Goal: Information Seeking & Learning: Learn about a topic

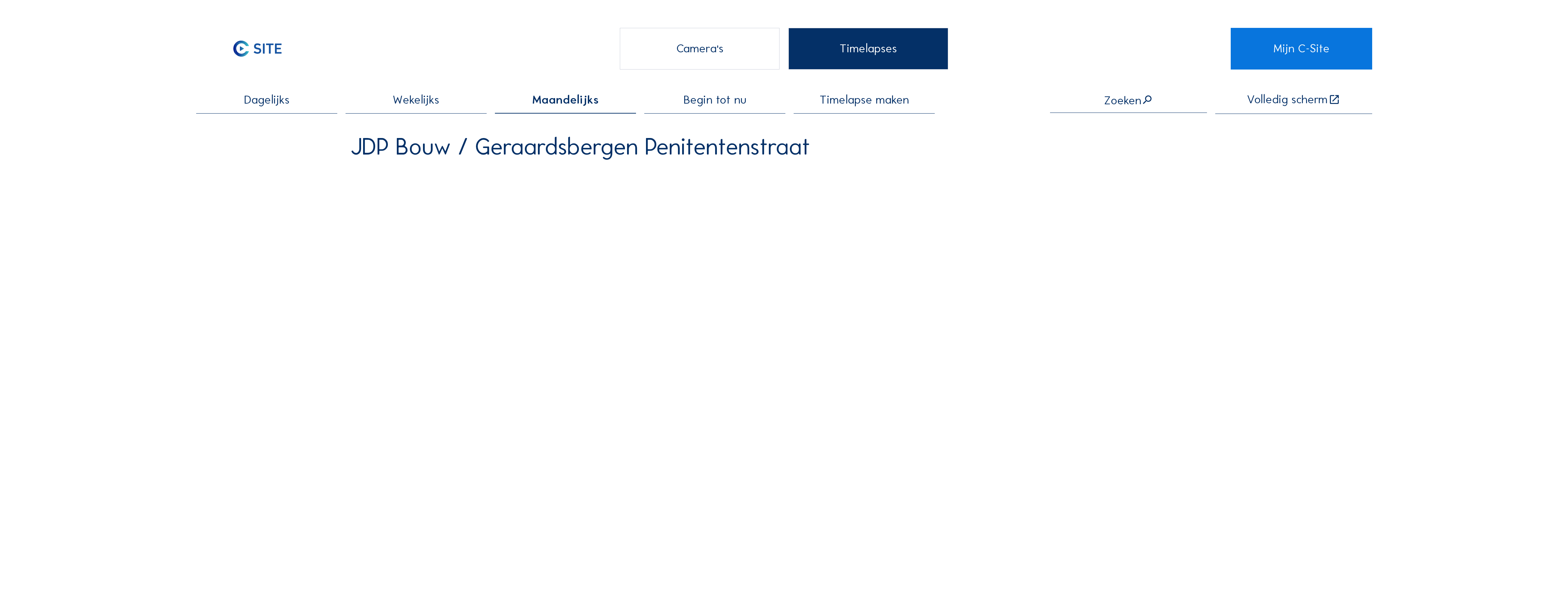
click at [688, 59] on div "Camera's" at bounding box center [700, 49] width 160 height 41
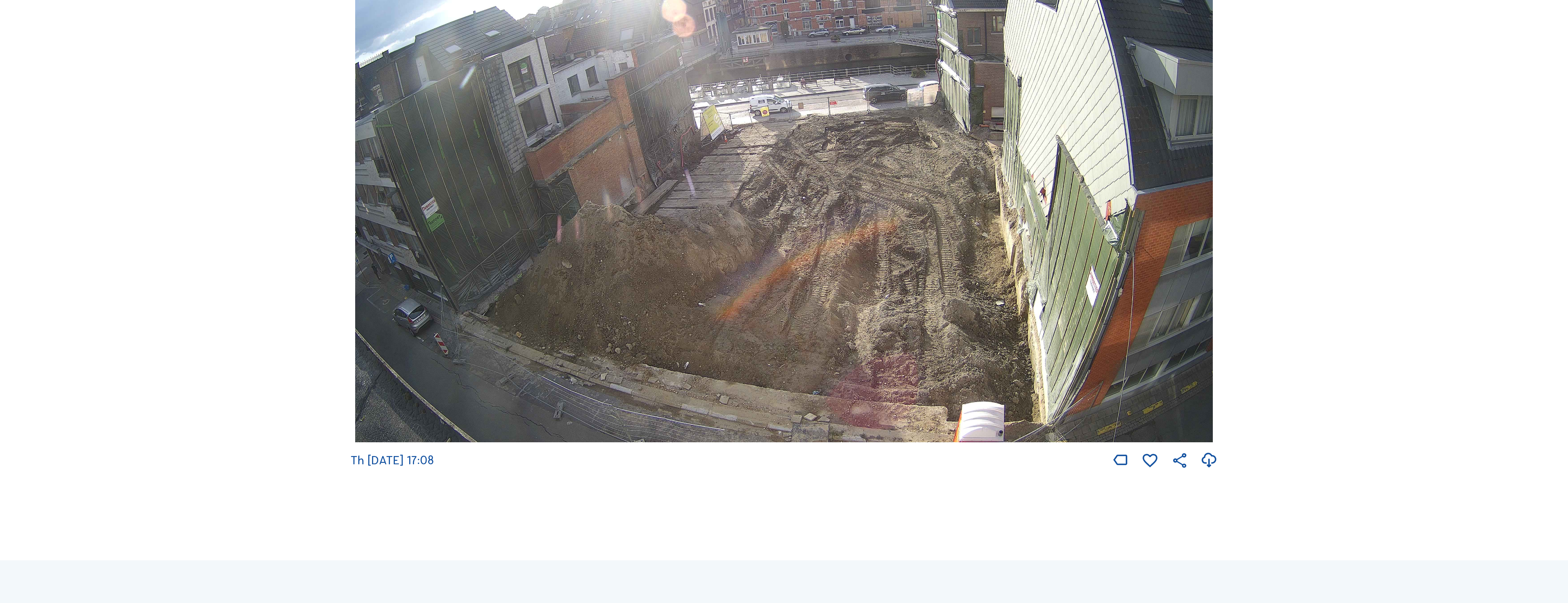
scroll to position [229, 0]
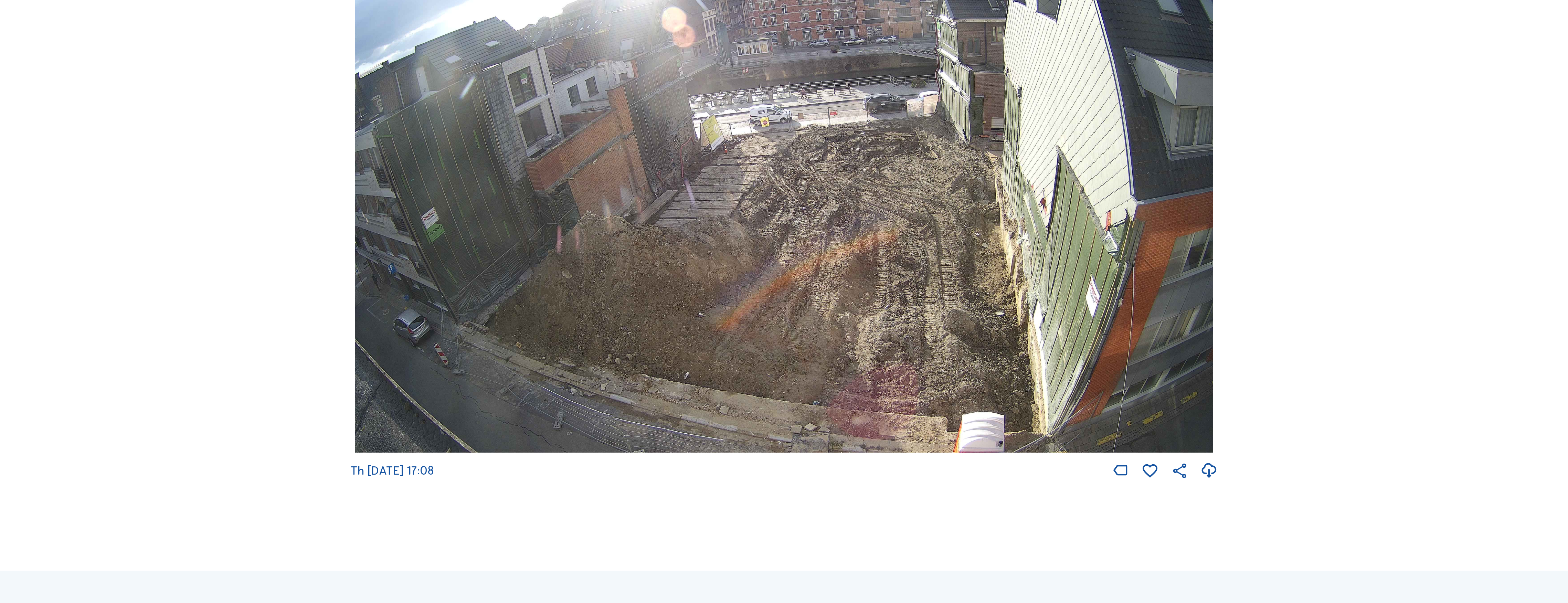
click at [698, 141] on img at bounding box center [784, 212] width 857 height 483
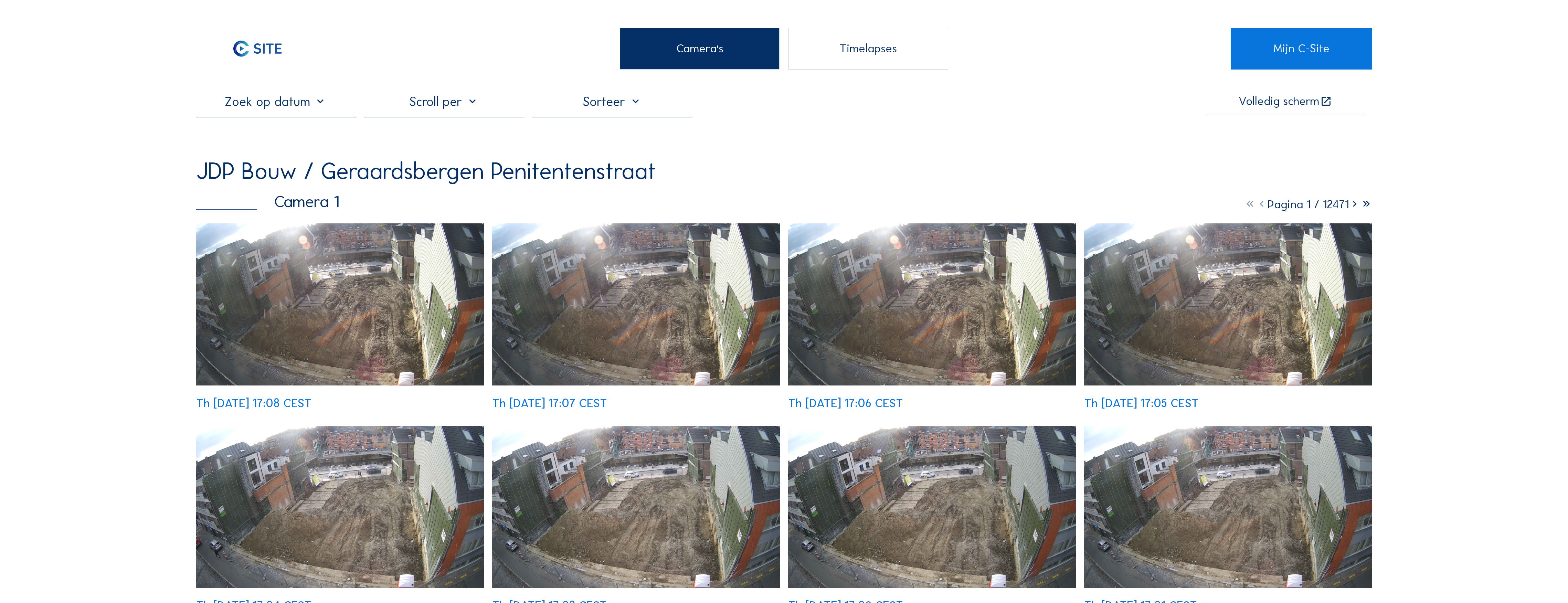
click at [307, 298] on img at bounding box center [340, 304] width 288 height 161
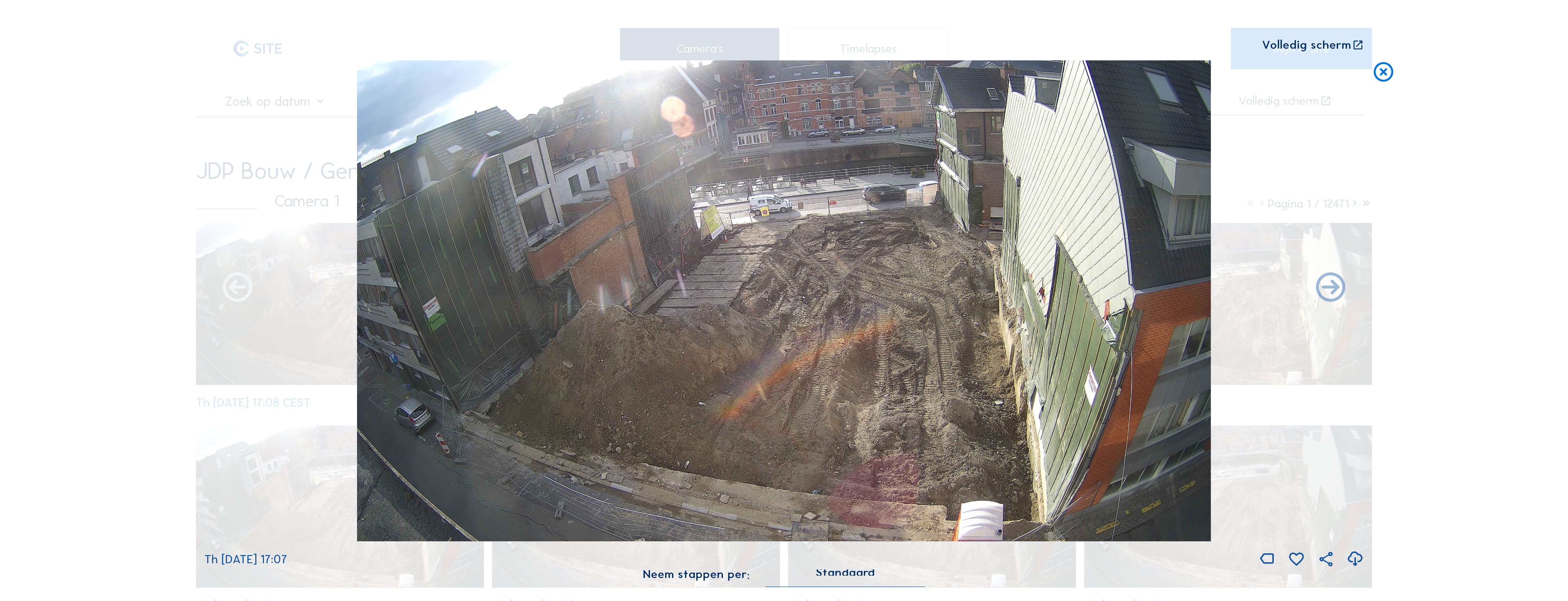
click at [239, 286] on icon at bounding box center [237, 288] width 35 height 36
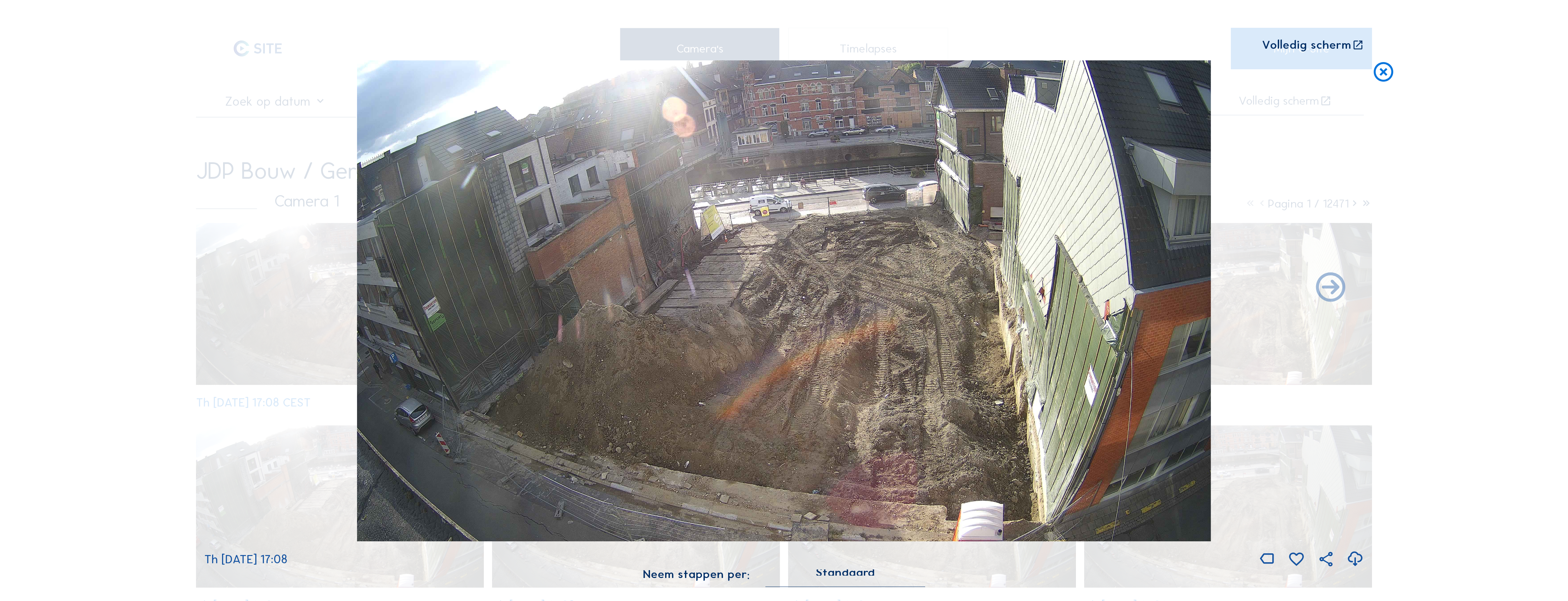
click at [1379, 74] on icon at bounding box center [1383, 73] width 24 height 24
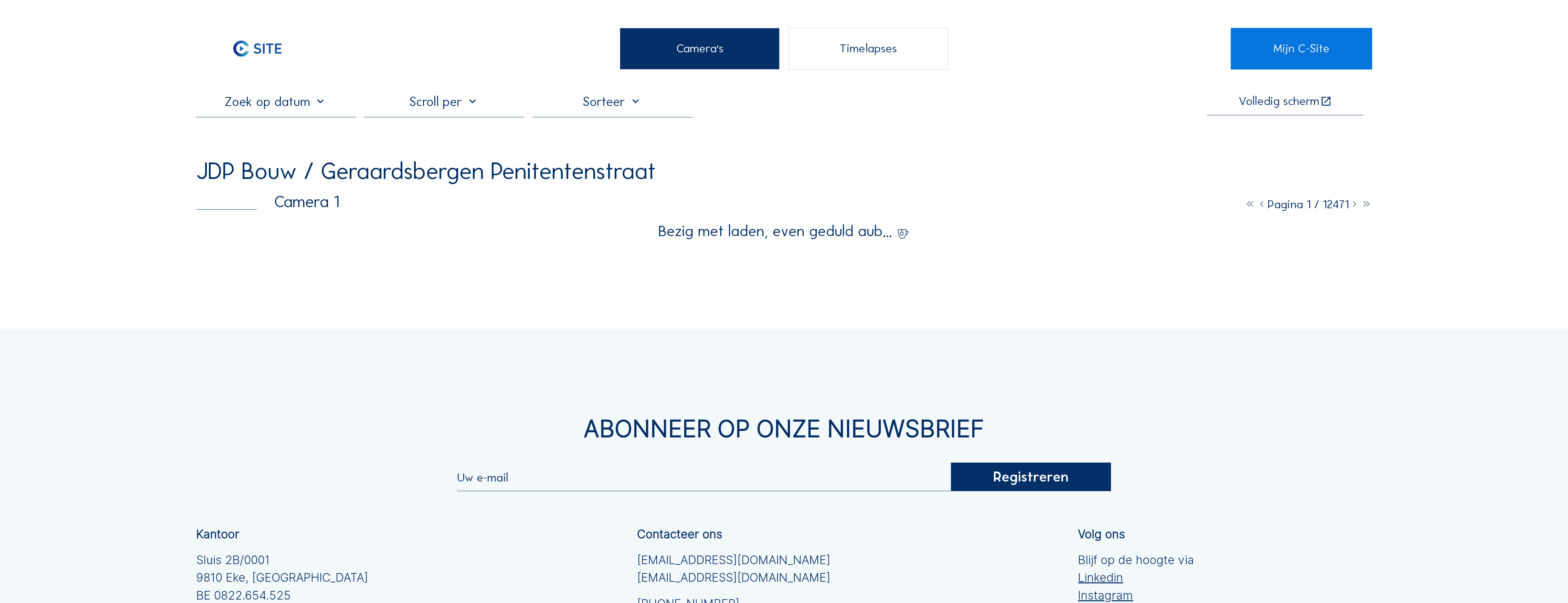
click at [832, 61] on div "Timelapses" at bounding box center [868, 49] width 160 height 41
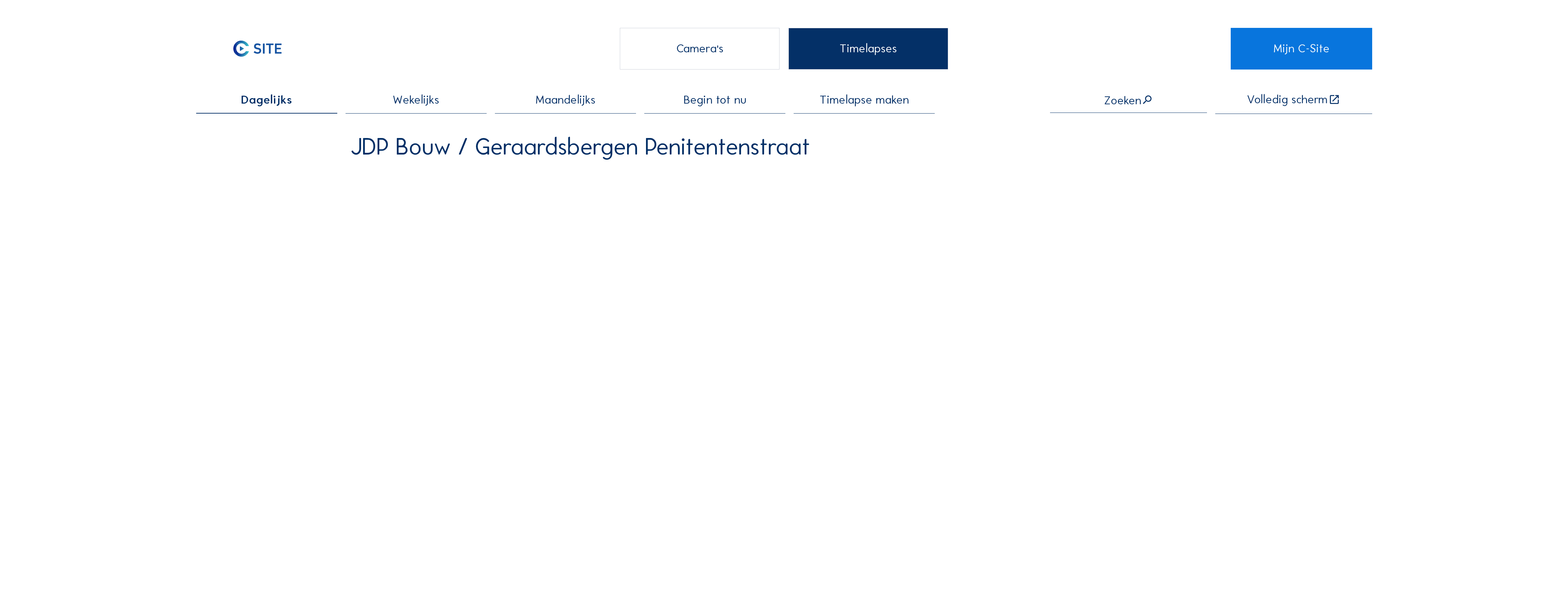
click at [673, 49] on div "Camera's" at bounding box center [700, 49] width 160 height 41
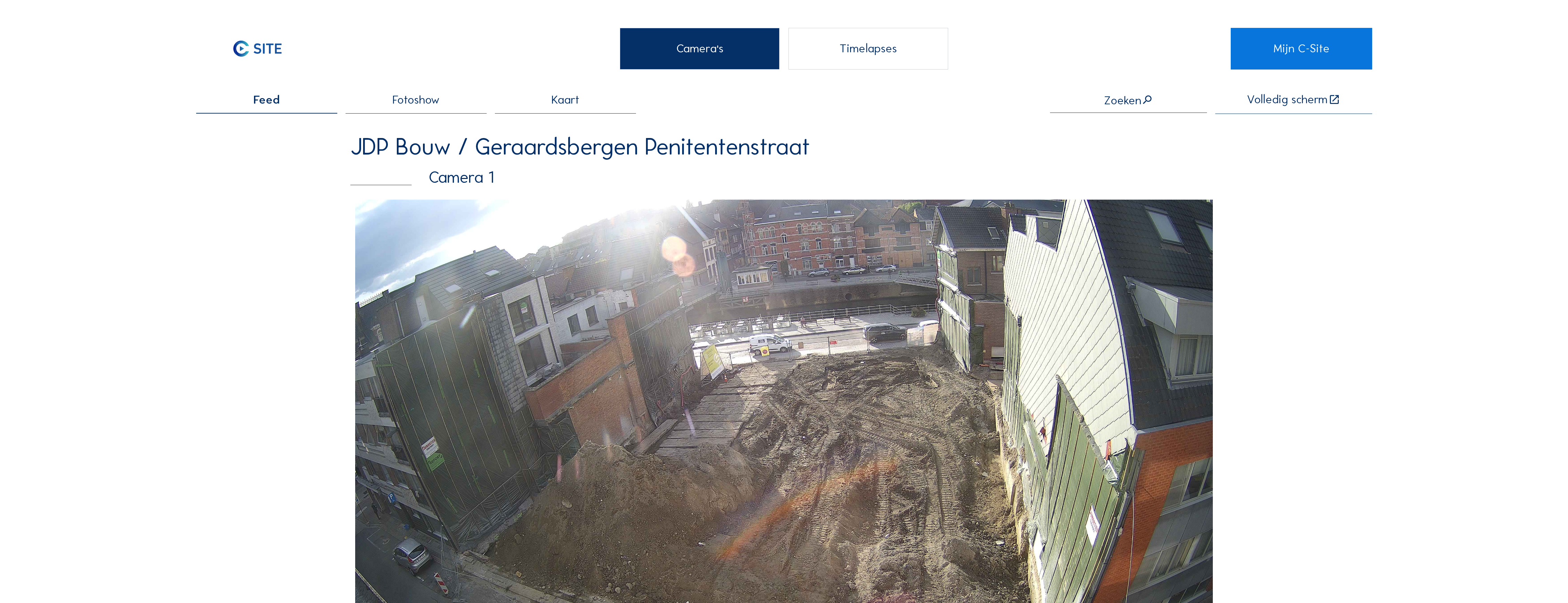
click at [436, 106] on span "Fotoshow" at bounding box center [416, 99] width 47 height 11
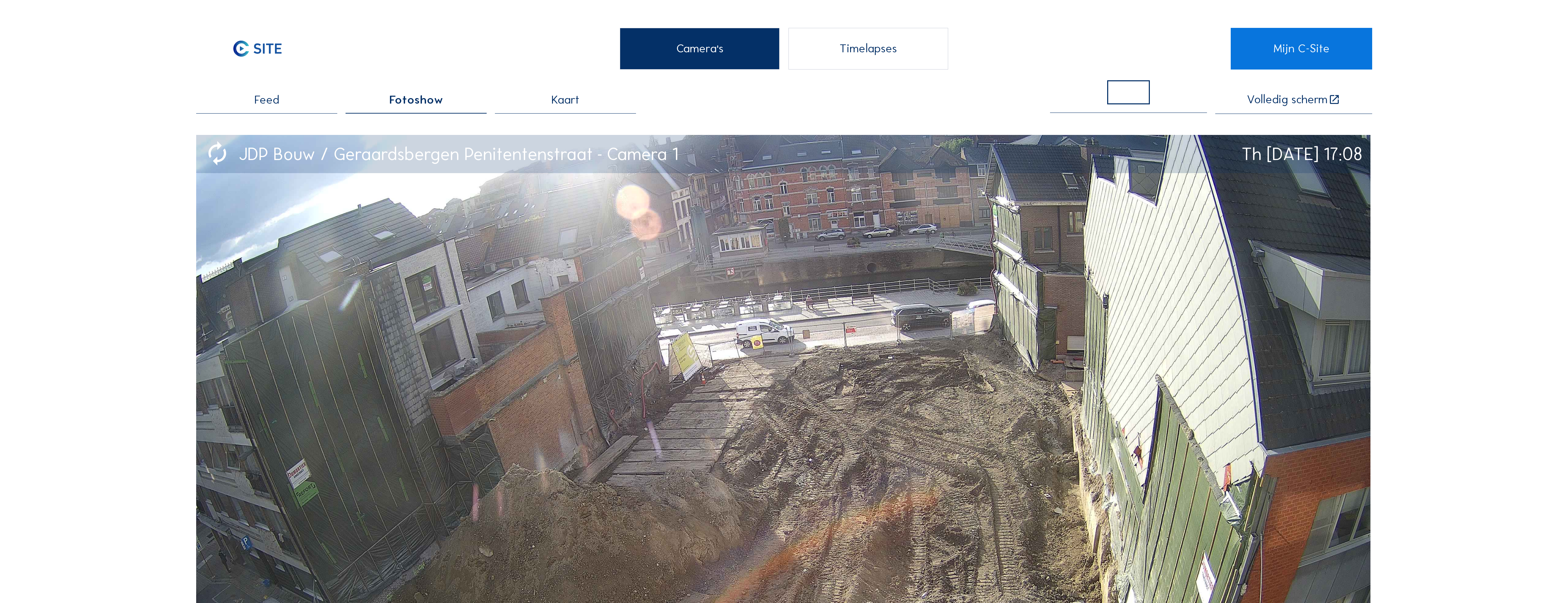
click at [858, 53] on div "Timelapses" at bounding box center [868, 49] width 160 height 41
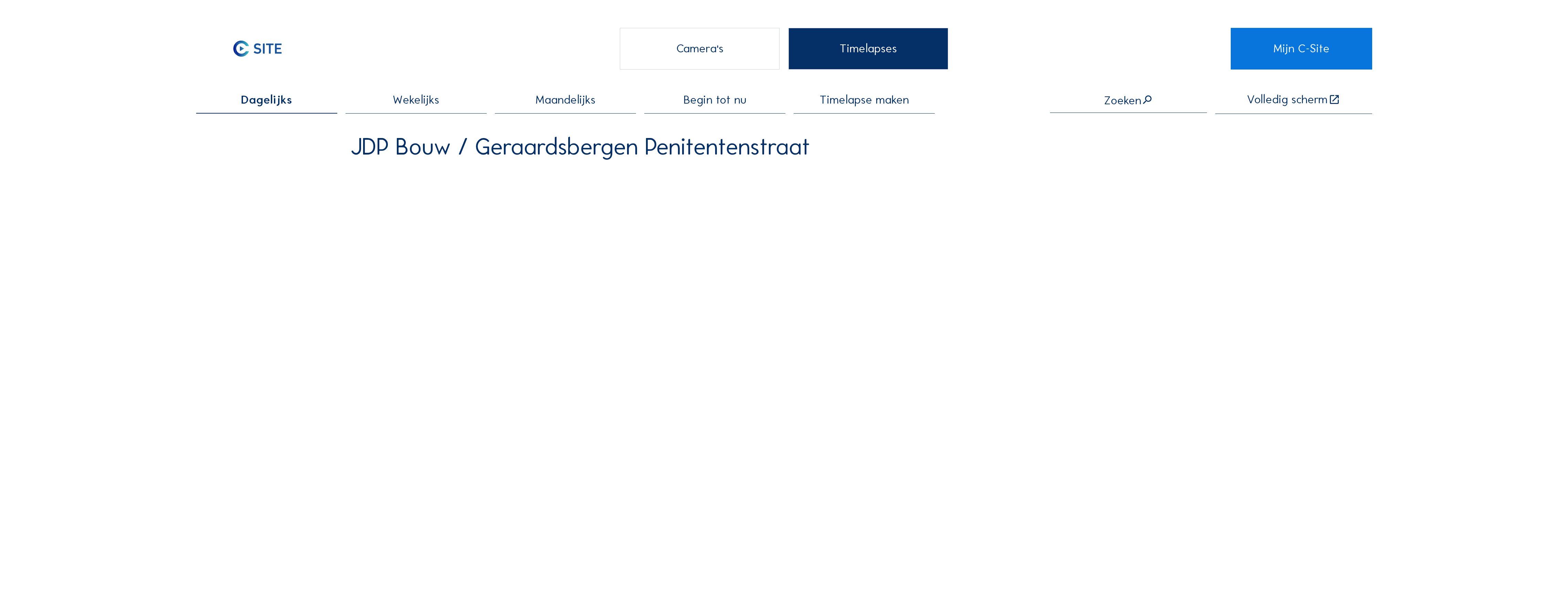
click at [427, 106] on span "Wekelijks" at bounding box center [416, 99] width 46 height 11
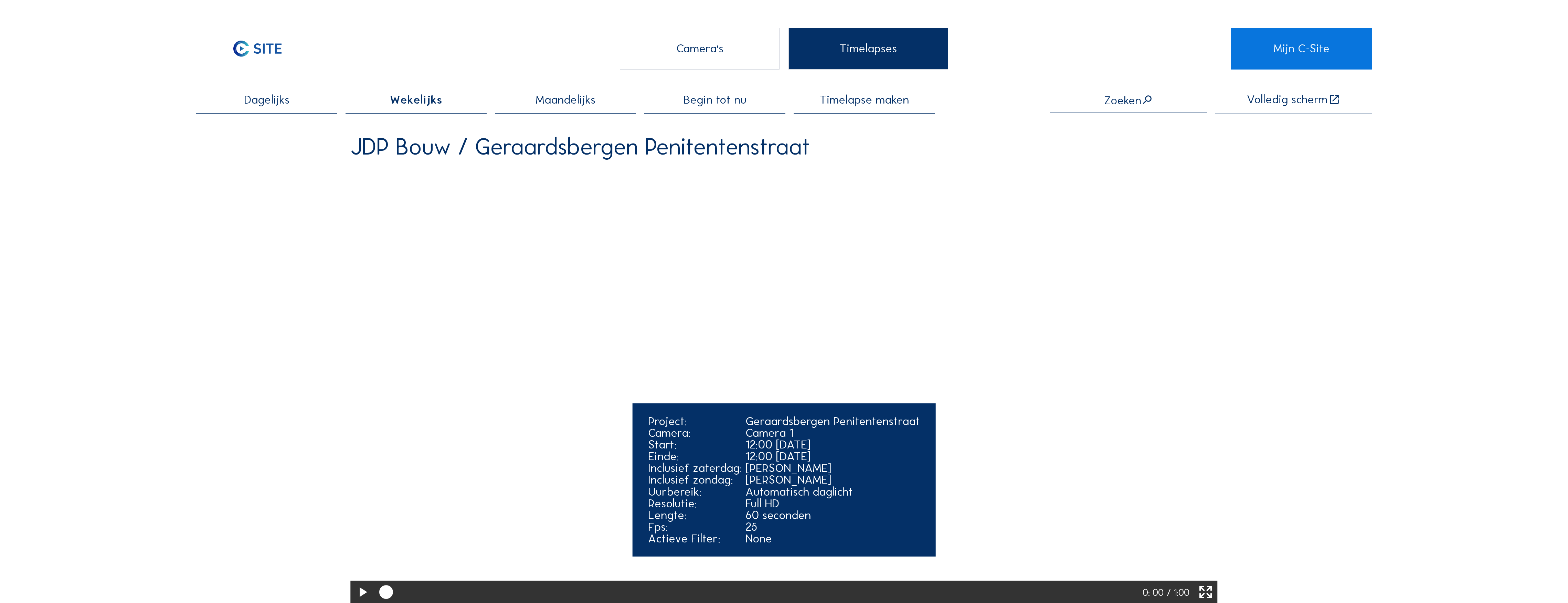
click at [679, 238] on video "Your browser does not support the video tag." at bounding box center [784, 385] width 867 height 433
click at [678, 238] on video "Your browser does not support the video tag." at bounding box center [784, 385] width 867 height 433
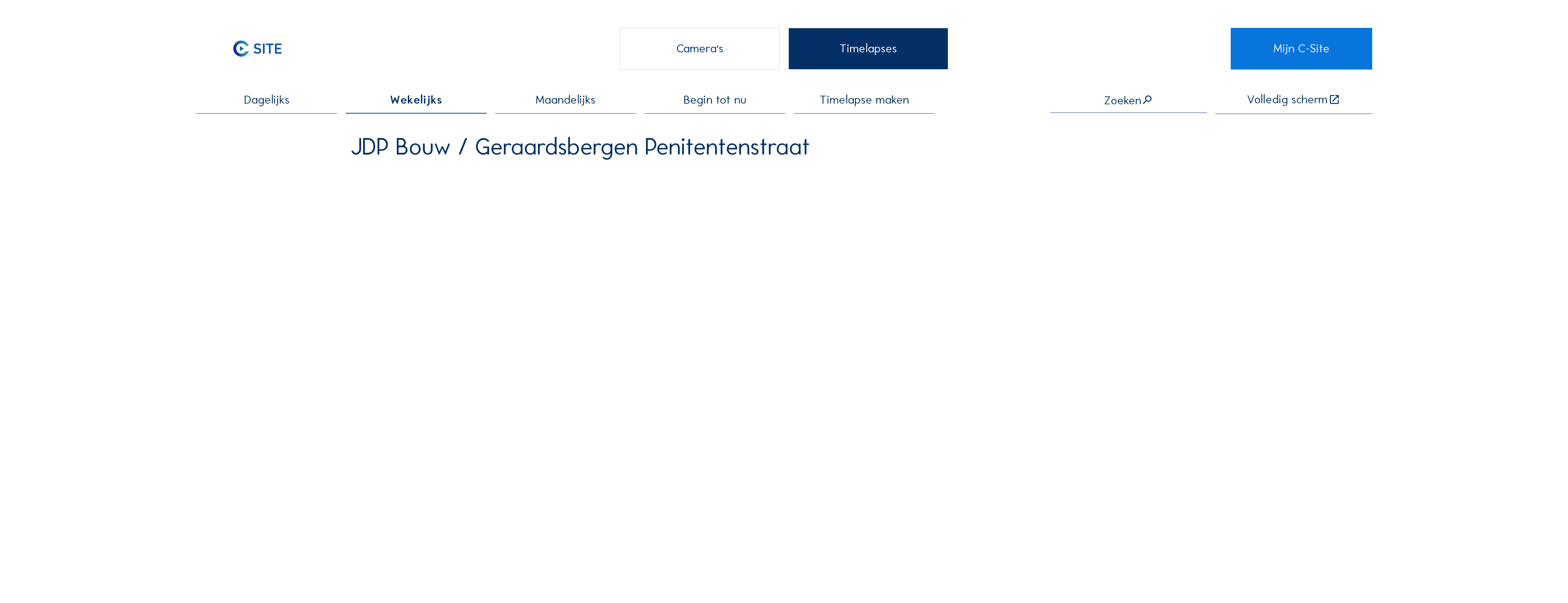
click at [584, 108] on div "Maandelijks" at bounding box center [565, 104] width 141 height 20
click at [583, 109] on div "Maandelijks" at bounding box center [565, 104] width 141 height 20
click at [707, 47] on div "Camera's" at bounding box center [700, 49] width 160 height 41
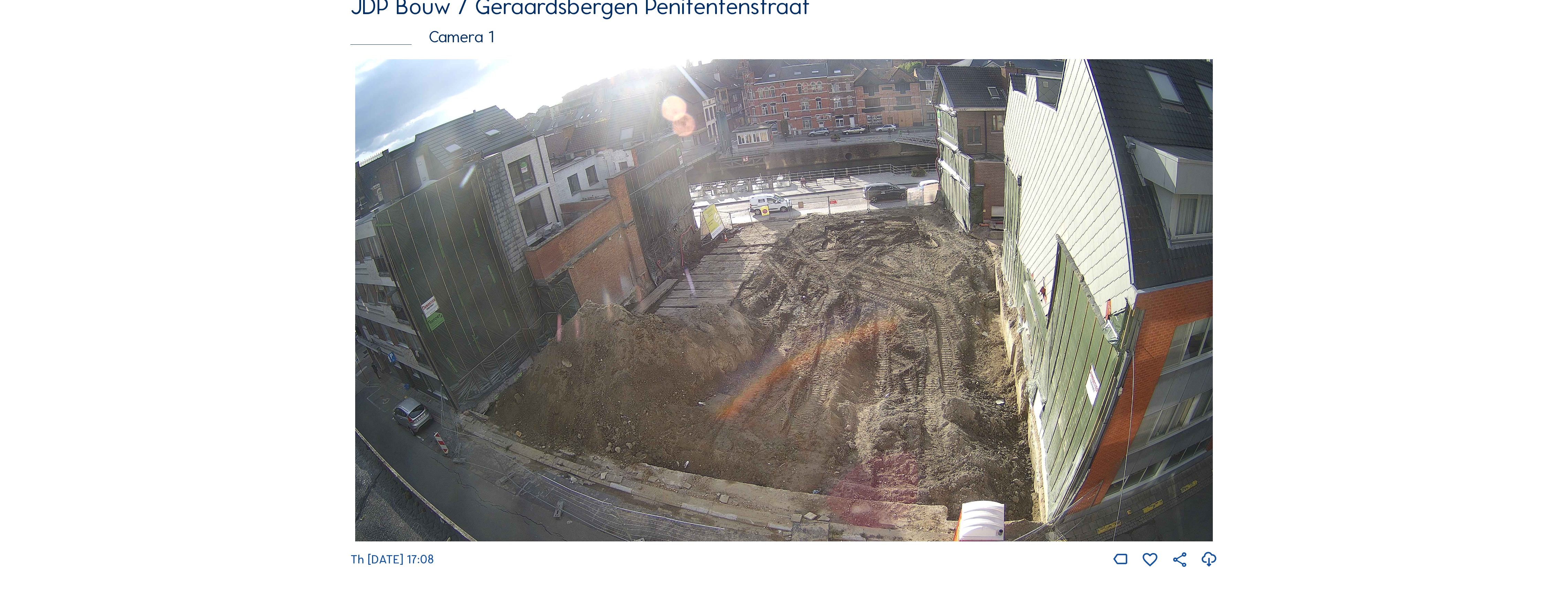
scroll to position [138, 0]
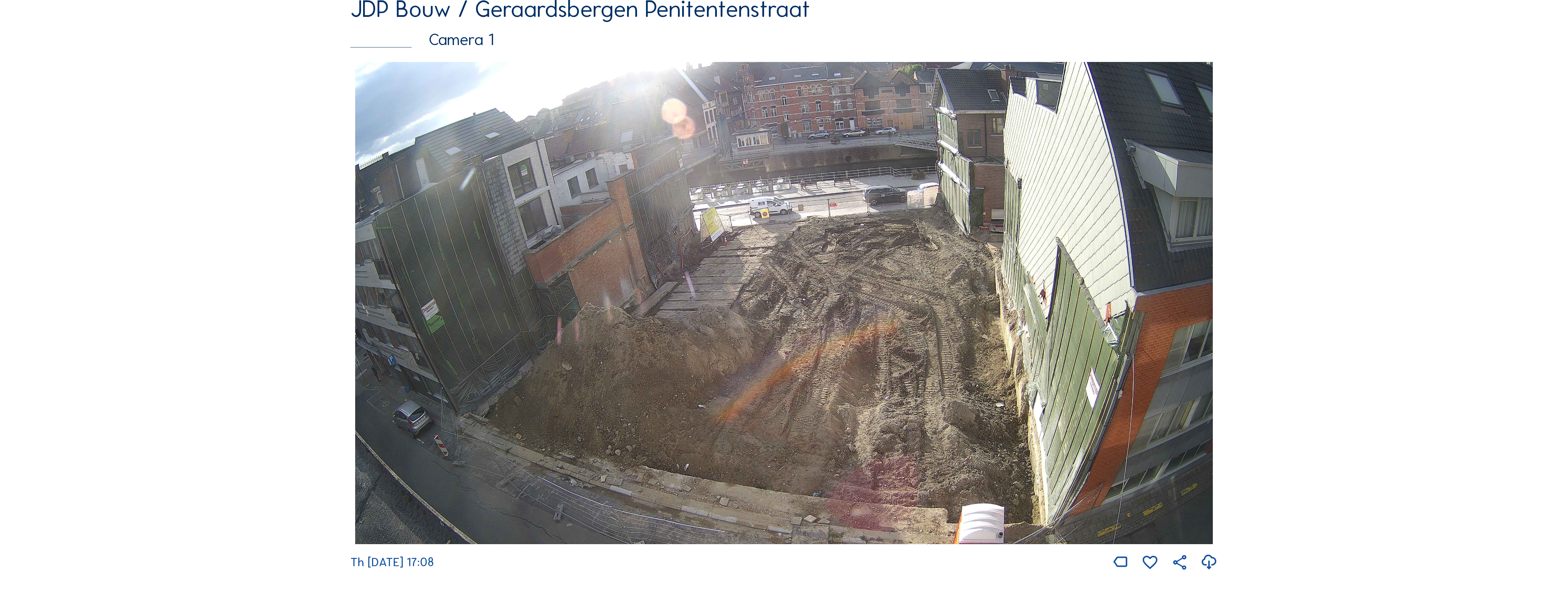
click at [683, 184] on img at bounding box center [784, 303] width 857 height 483
click at [682, 183] on img at bounding box center [784, 303] width 857 height 483
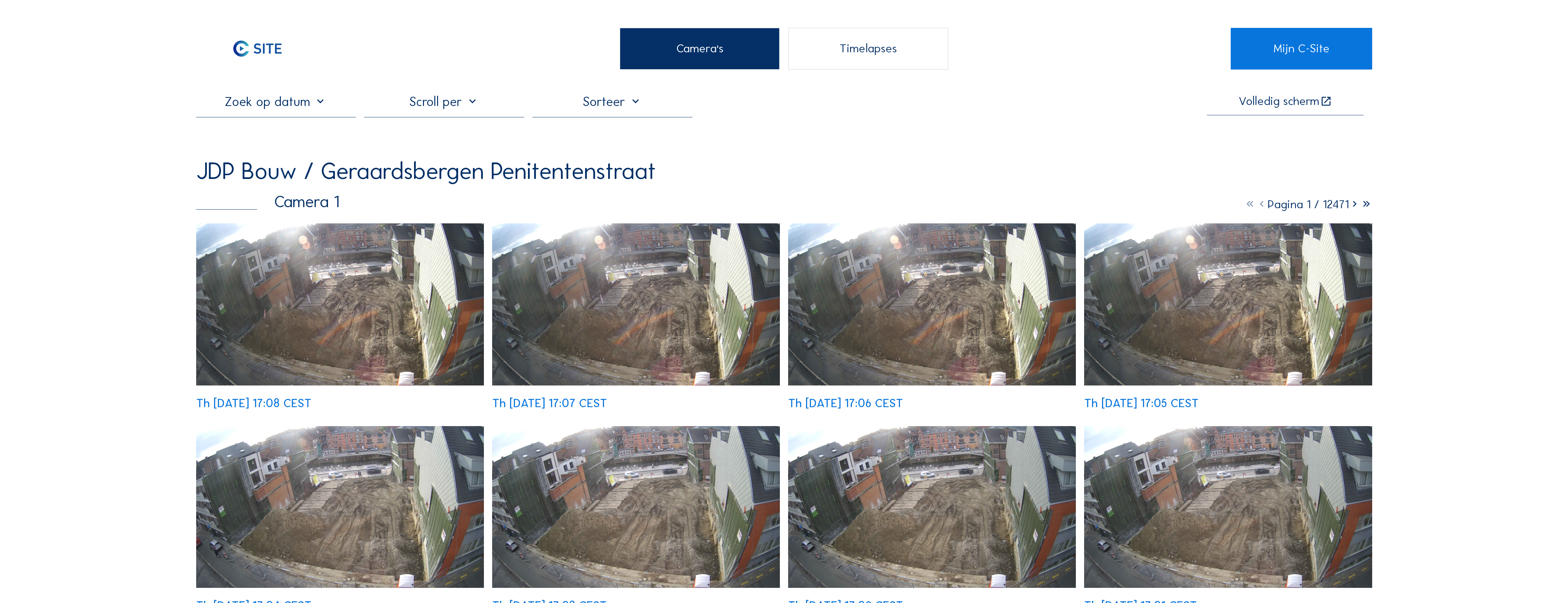
click at [1256, 209] on icon at bounding box center [1261, 204] width 11 height 14
click at [257, 105] on input "text" at bounding box center [276, 101] width 160 height 16
click at [321, 107] on input "text" at bounding box center [276, 101] width 160 height 16
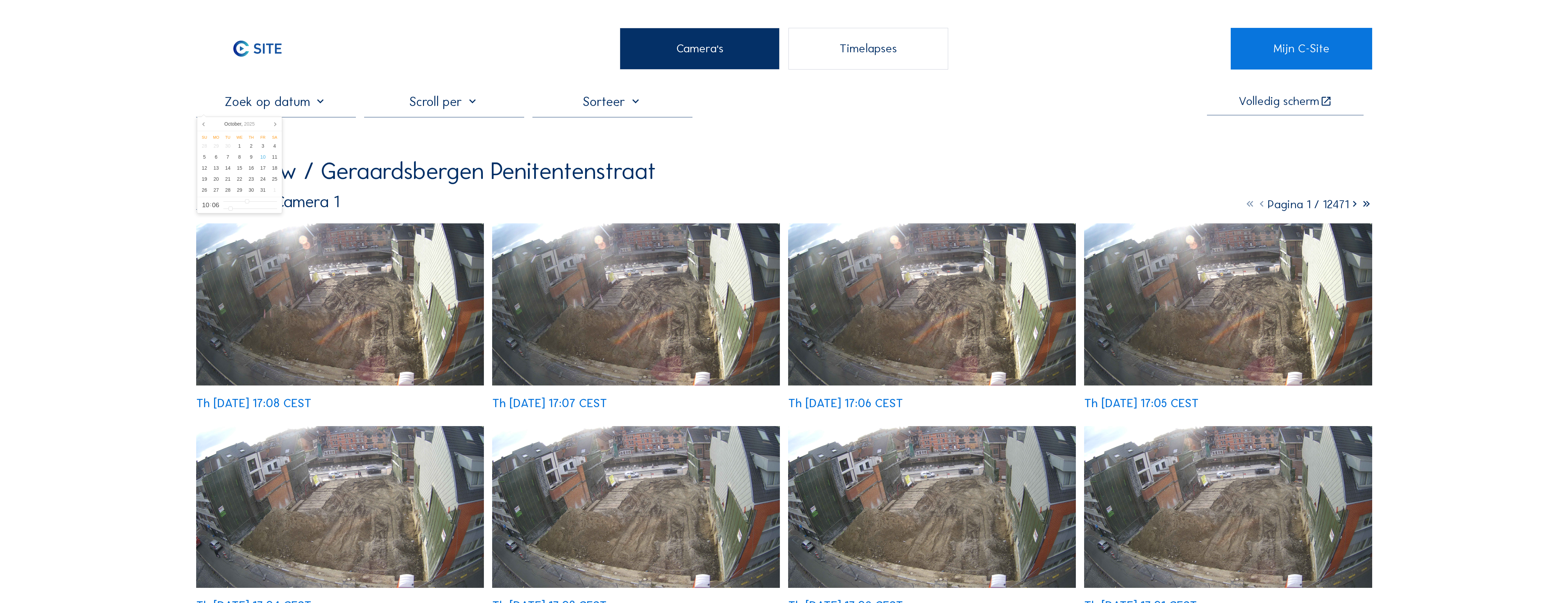
click at [480, 105] on div at bounding box center [444, 105] width 160 height 24
click at [493, 61] on div "Camera's Timelapses" at bounding box center [784, 49] width 894 height 41
click at [618, 102] on div at bounding box center [612, 105] width 160 height 24
click at [554, 107] on div "Datum oplopend" at bounding box center [615, 104] width 150 height 7
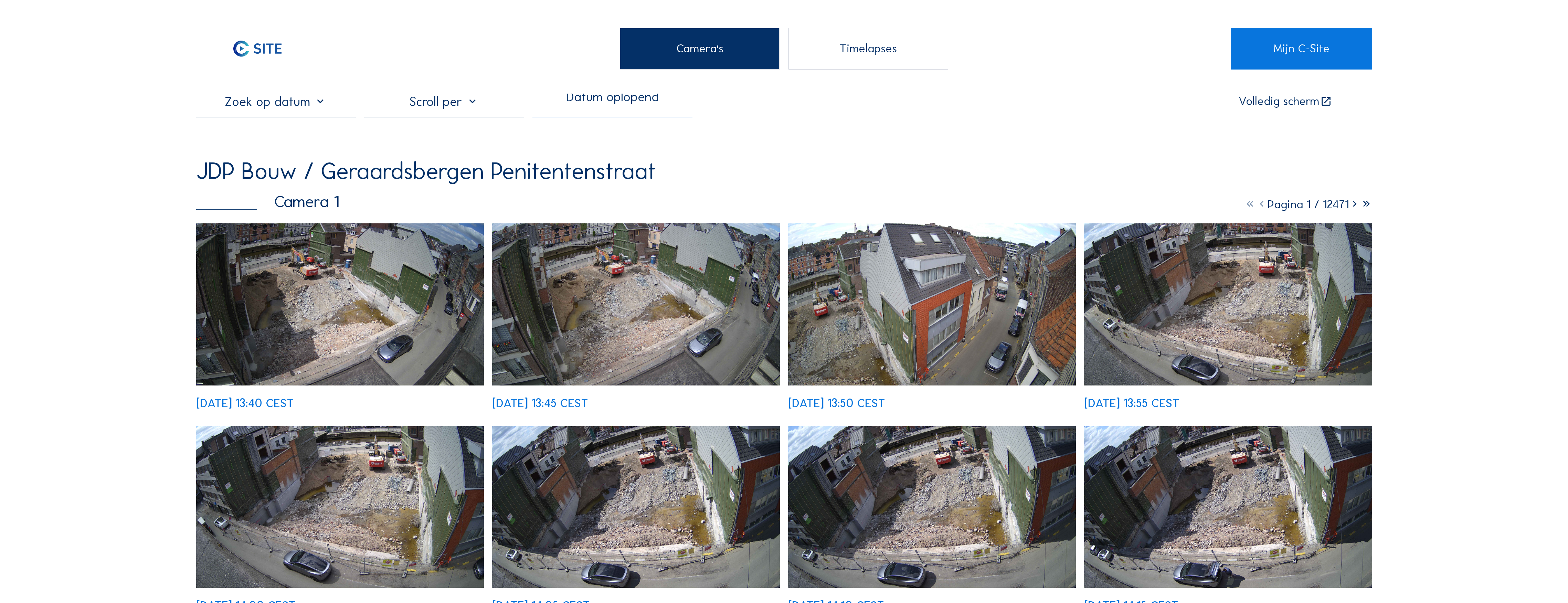
click at [583, 96] on div "Datum oplopend" at bounding box center [612, 103] width 93 height 18
click at [569, 119] on div "Datum aflopend" at bounding box center [615, 121] width 150 height 7
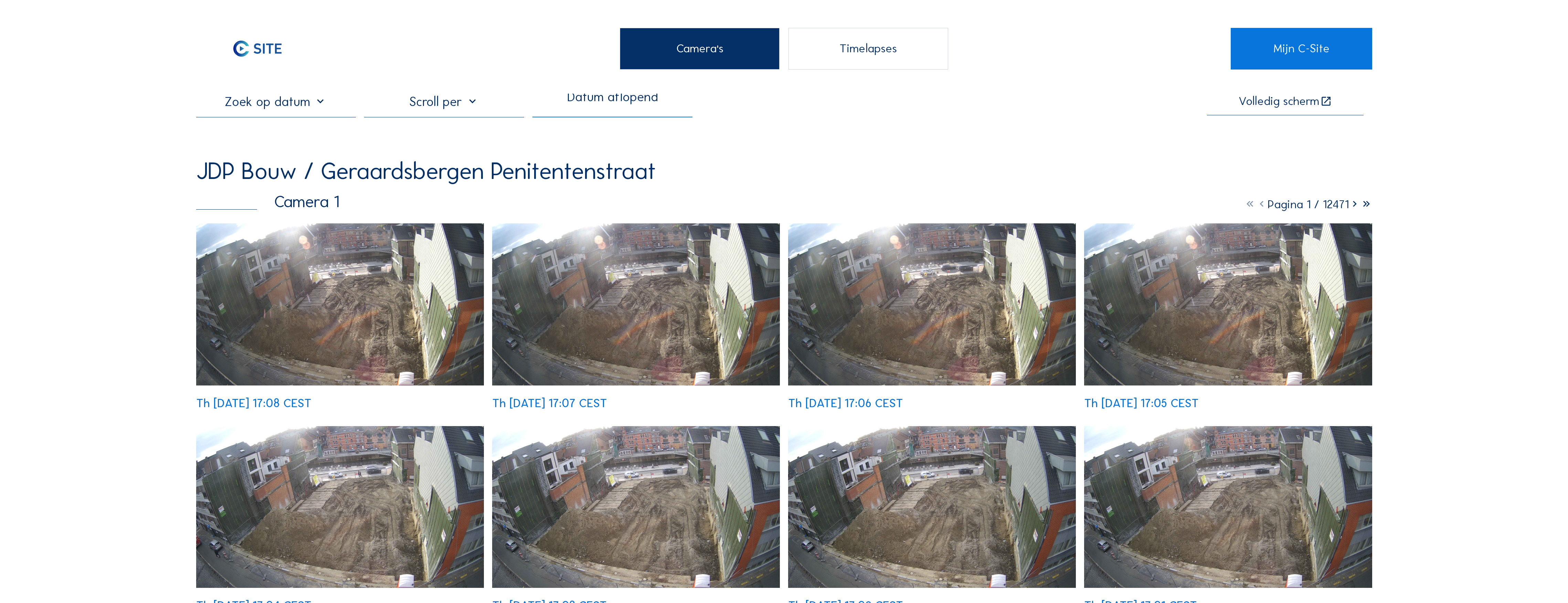
click at [878, 58] on div "Timelapses" at bounding box center [868, 49] width 160 height 41
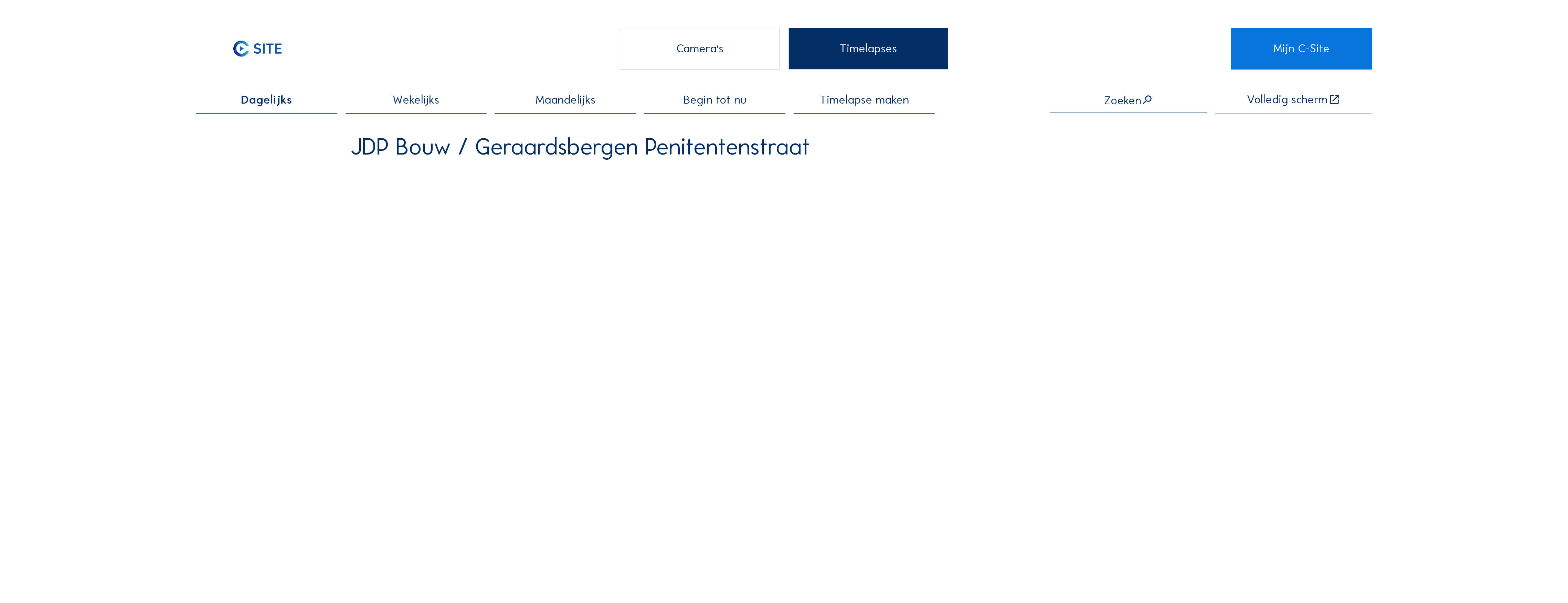
click at [688, 43] on div "Camera's" at bounding box center [700, 49] width 160 height 41
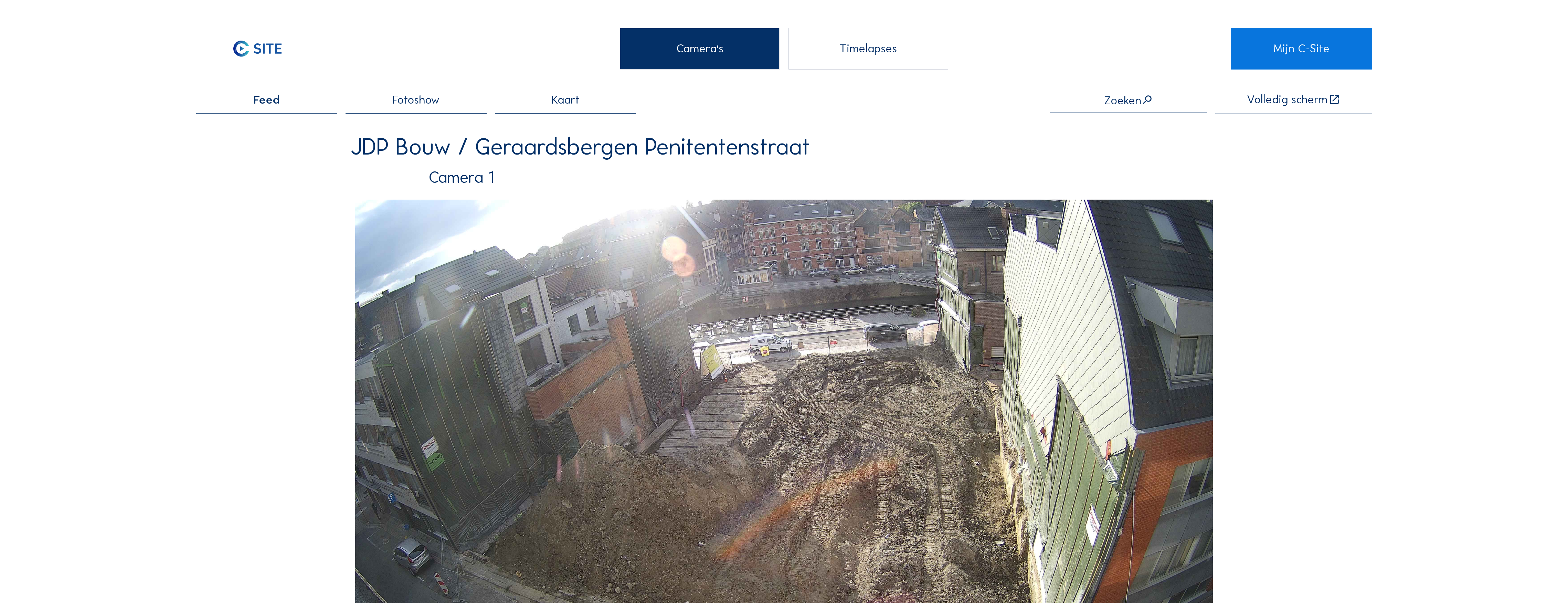
click at [969, 104] on div "Feed Fotoshow Kaart Zoeken Volledig scherm" at bounding box center [784, 104] width 1176 height 21
